Goal: Transaction & Acquisition: Obtain resource

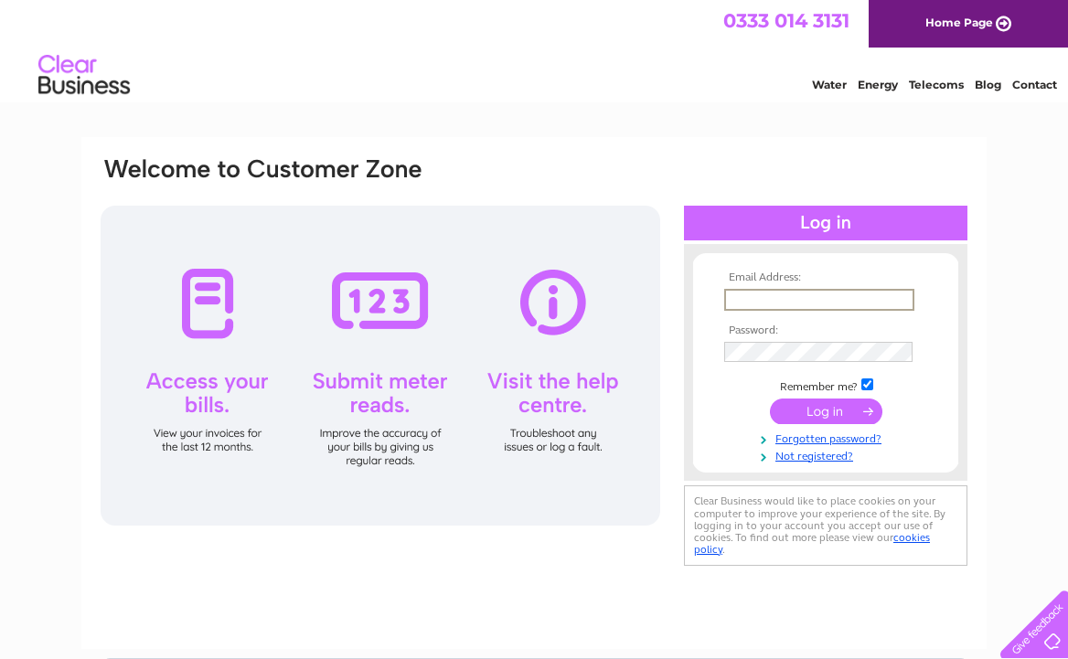
click at [753, 301] on input "text" at bounding box center [819, 300] width 190 height 22
type input "[PERSON_NAME][EMAIL_ADDRESS][DOMAIN_NAME]"
click at [851, 405] on input "submit" at bounding box center [826, 410] width 112 height 26
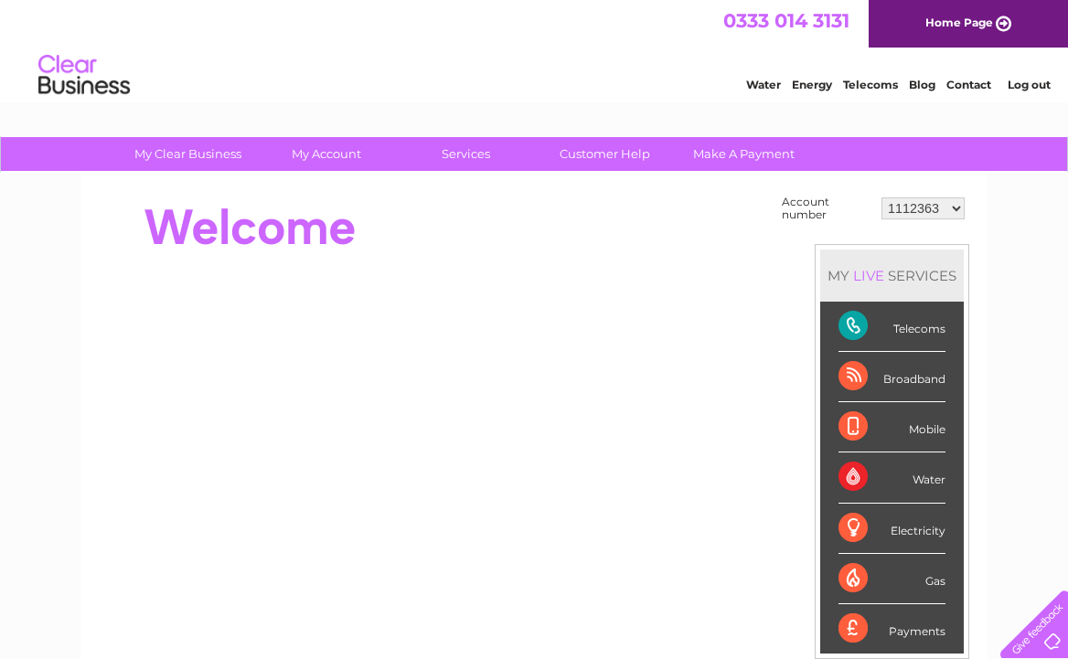
click at [954, 205] on select "1112363 30277049" at bounding box center [923, 209] width 83 height 22
select select "30277049"
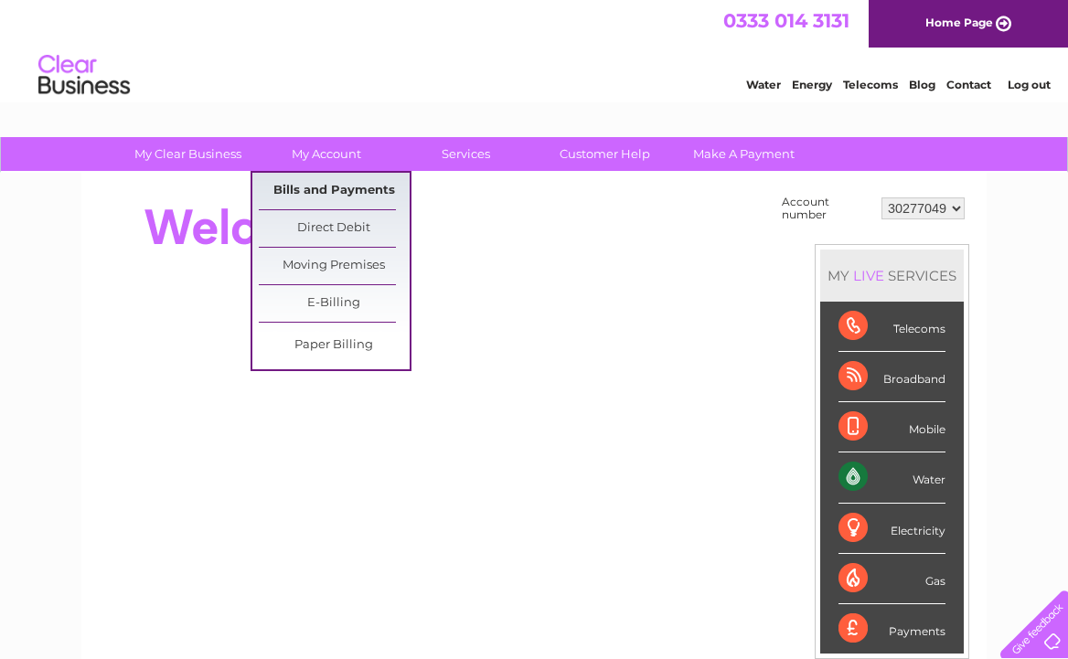
click at [318, 183] on link "Bills and Payments" at bounding box center [334, 191] width 151 height 37
click at [318, 185] on link "Bills and Payments" at bounding box center [334, 191] width 151 height 37
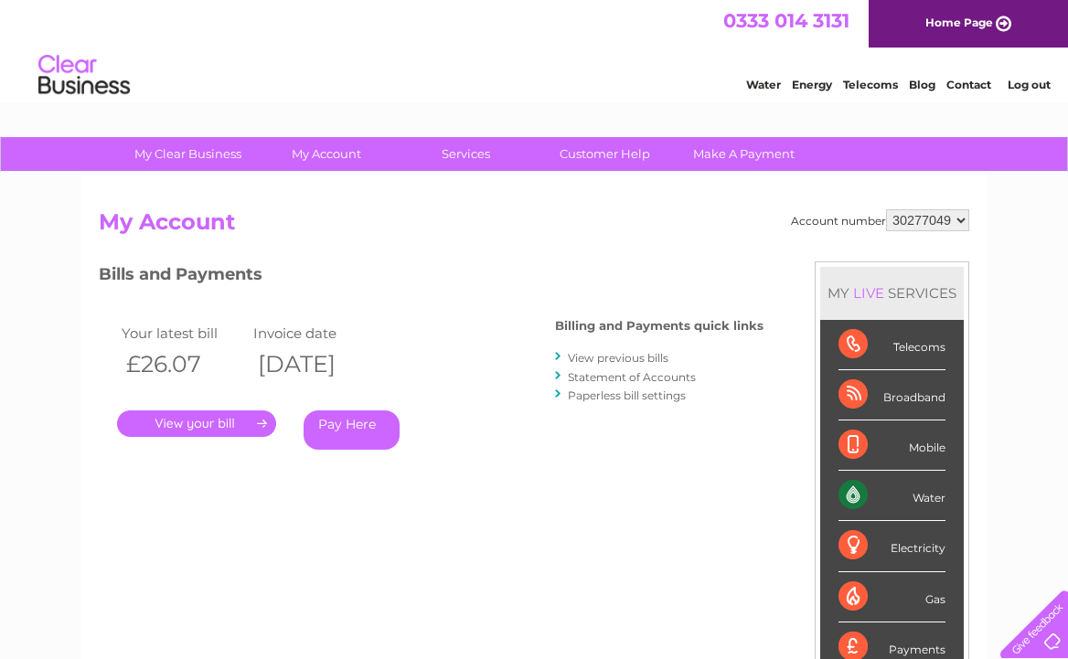
click at [227, 418] on link "." at bounding box center [196, 424] width 159 height 27
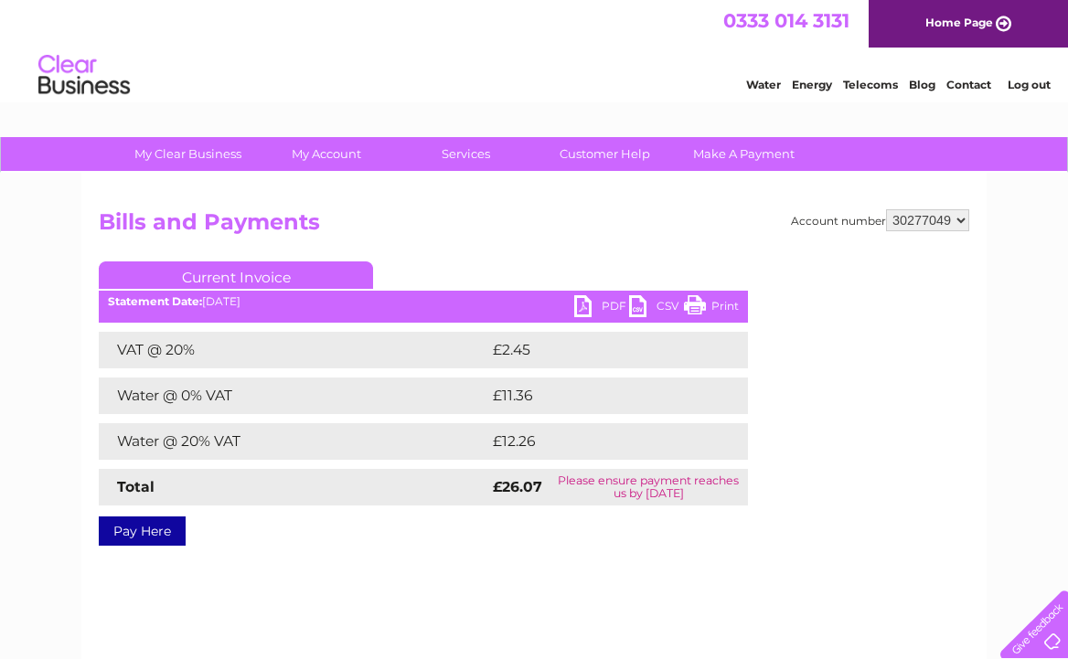
click at [583, 311] on link "PDF" at bounding box center [601, 308] width 55 height 27
